Goal: Information Seeking & Learning: Learn about a topic

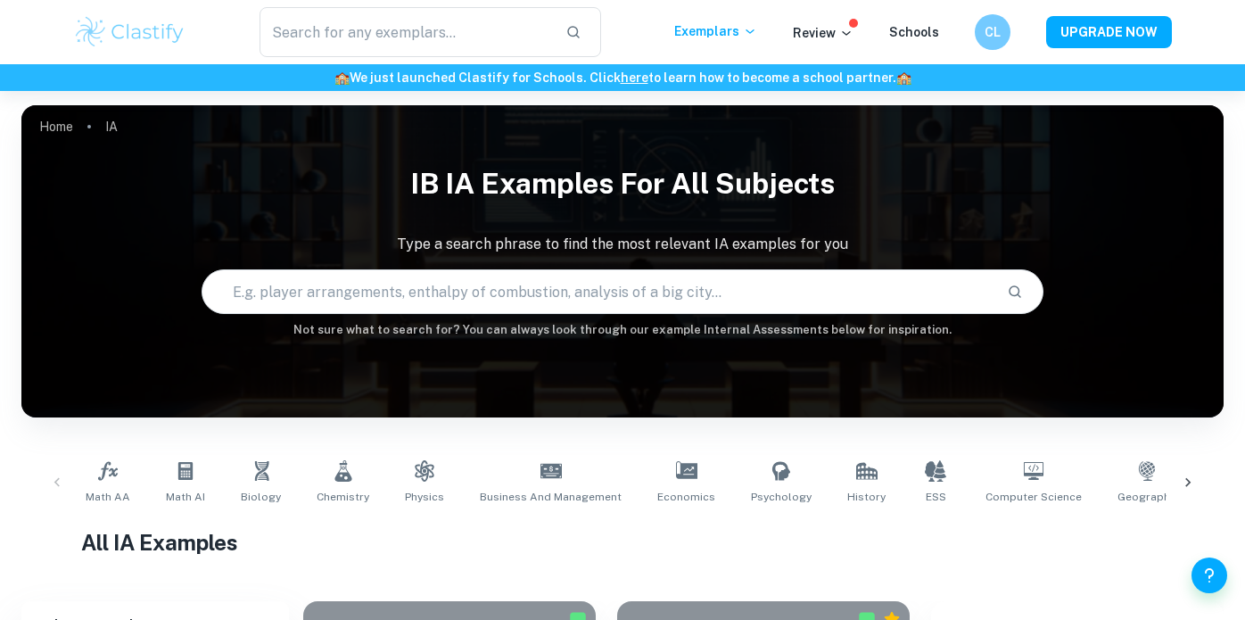
click at [52, 485] on div "Math AA Math AI Biology Chemistry Physics Business and Management Economics Psy…" at bounding box center [623, 482] width 1174 height 59
click at [1135, 483] on link "Geography" at bounding box center [1147, 482] width 72 height 59
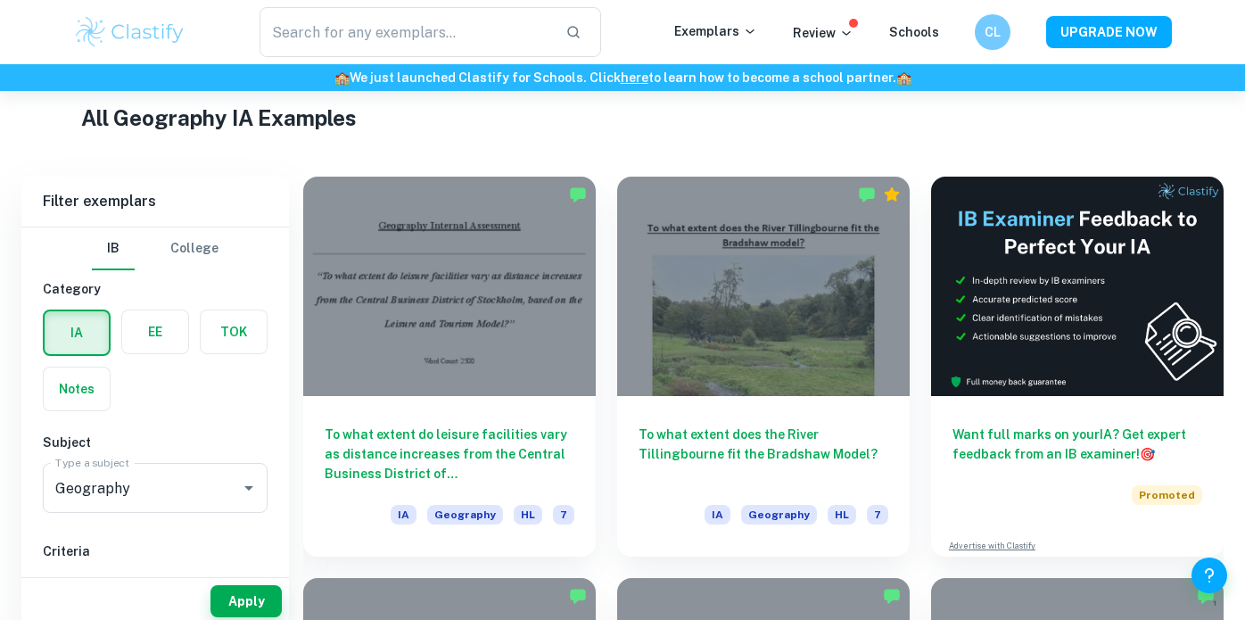
scroll to position [490, 0]
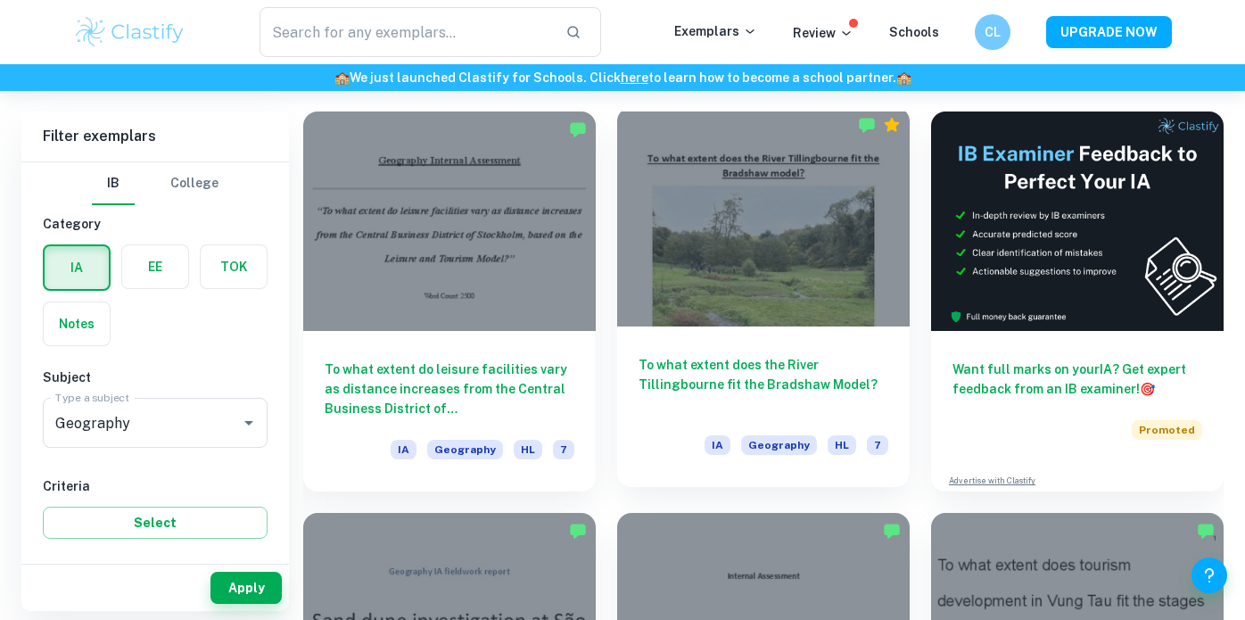
click at [734, 326] on div at bounding box center [763, 216] width 293 height 219
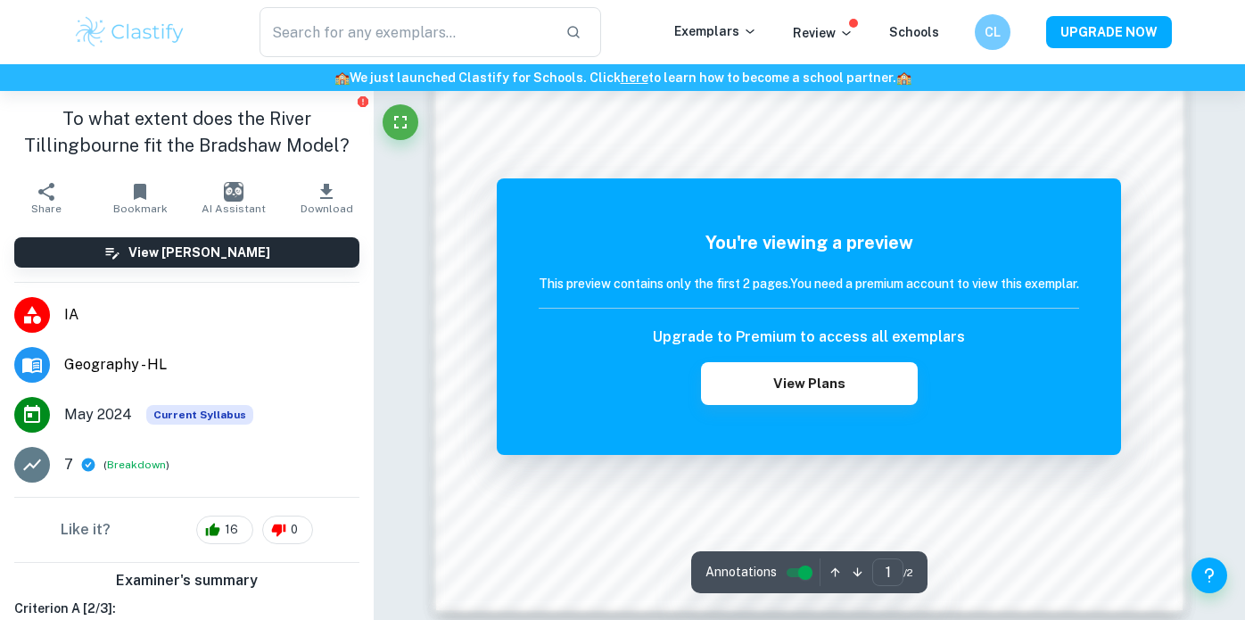
scroll to position [1689, 0]
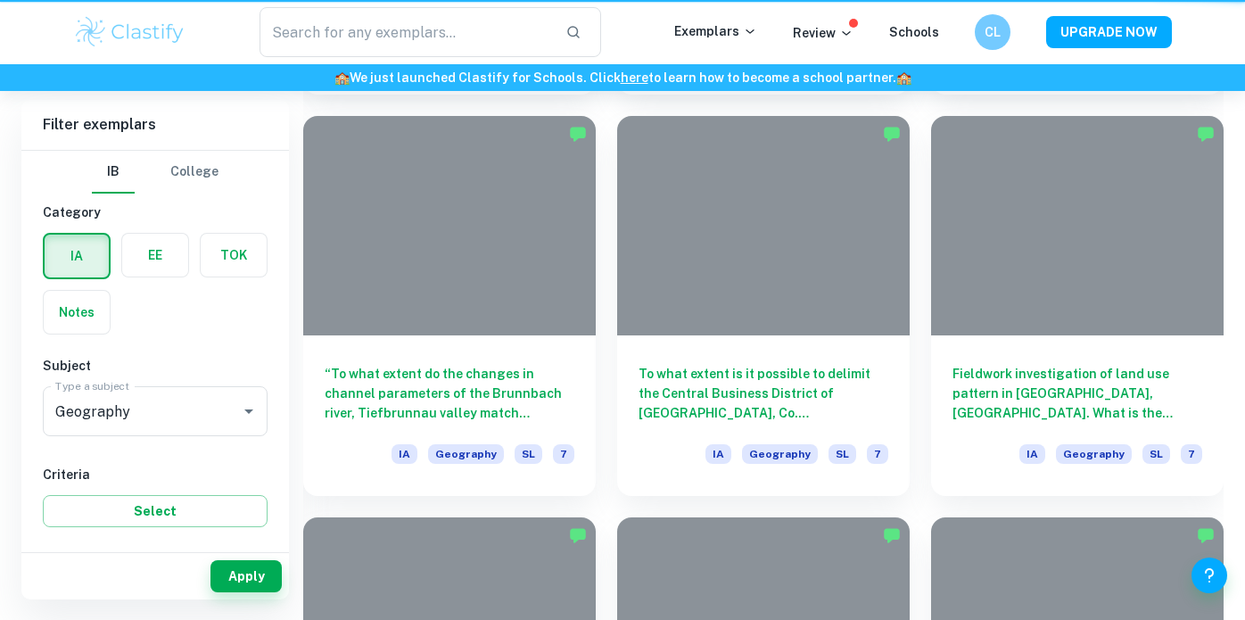
scroll to position [490, 0]
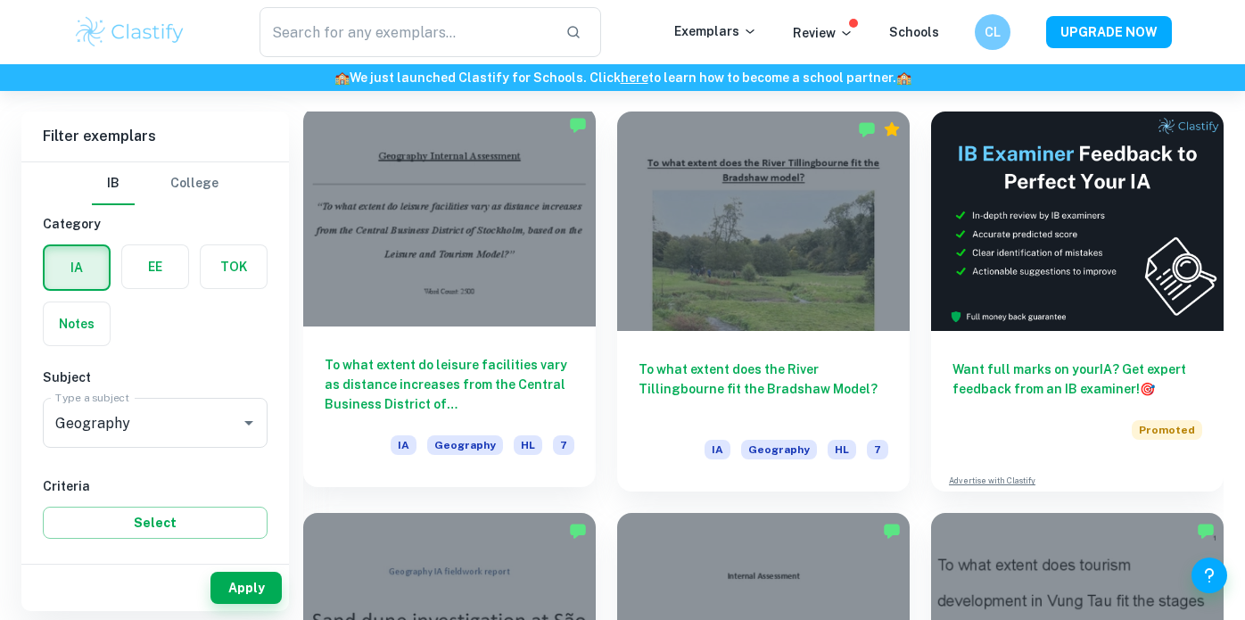
click at [477, 288] on div at bounding box center [449, 216] width 293 height 219
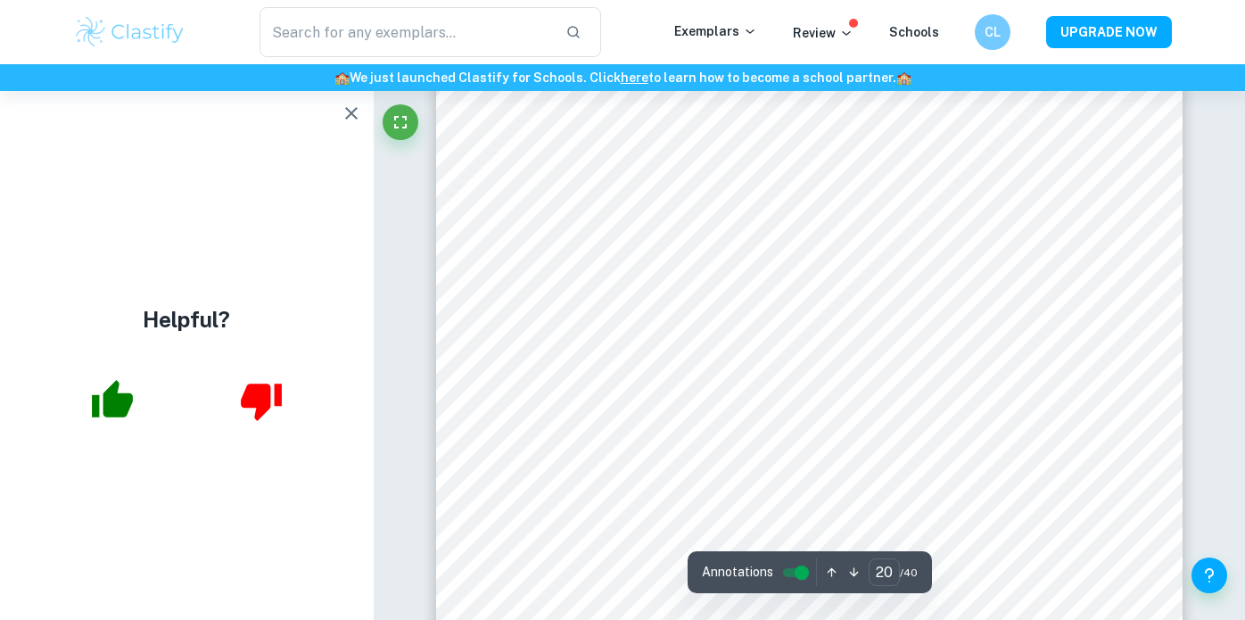
scroll to position [21144, 0]
type input "24"
